Goal: Navigation & Orientation: Go to known website

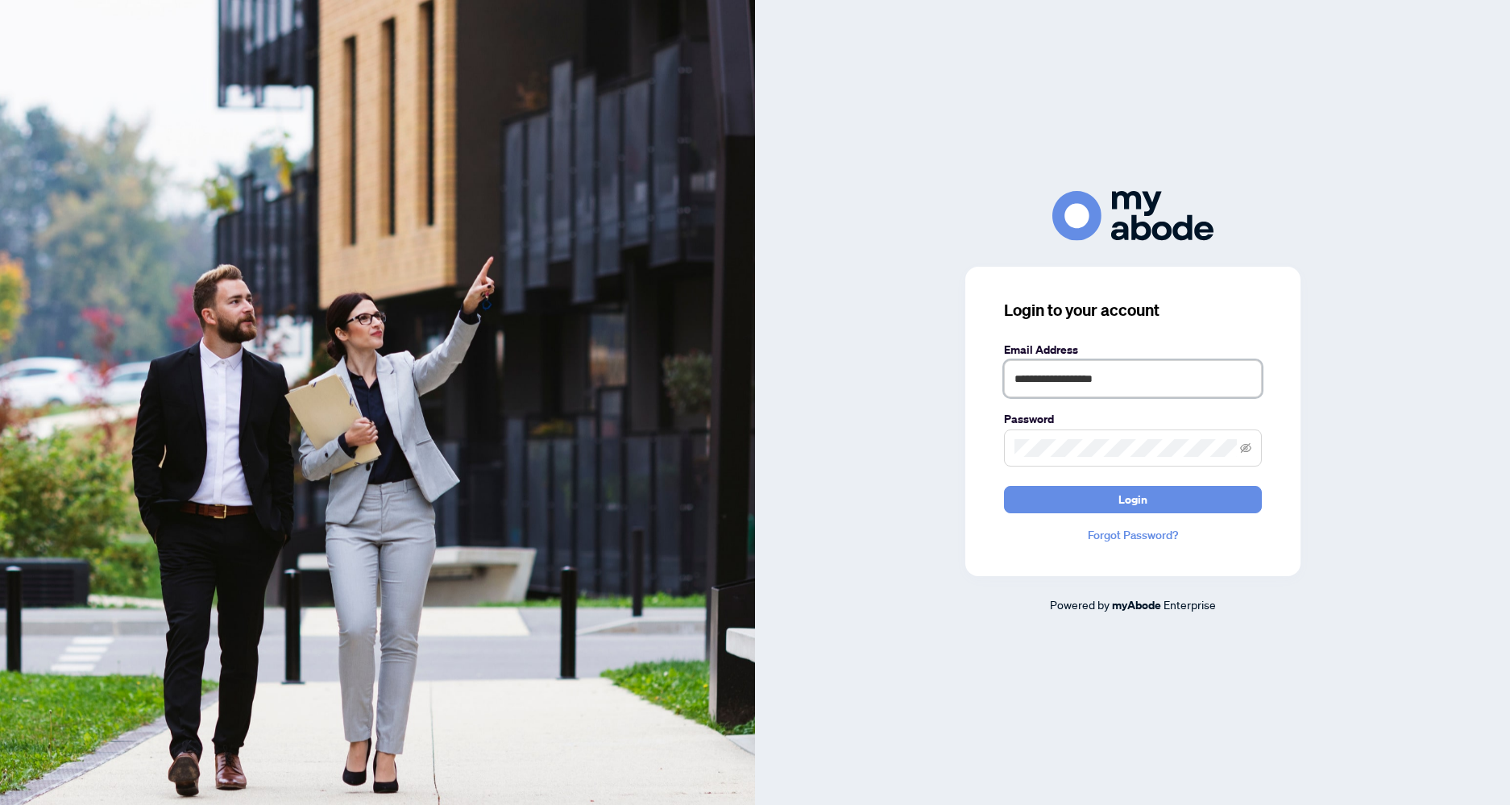
click at [1151, 389] on input "**********" at bounding box center [1133, 378] width 258 height 37
type input "**********"
click at [1091, 497] on button "Login" at bounding box center [1133, 499] width 258 height 27
